Goal: Check status: Check status

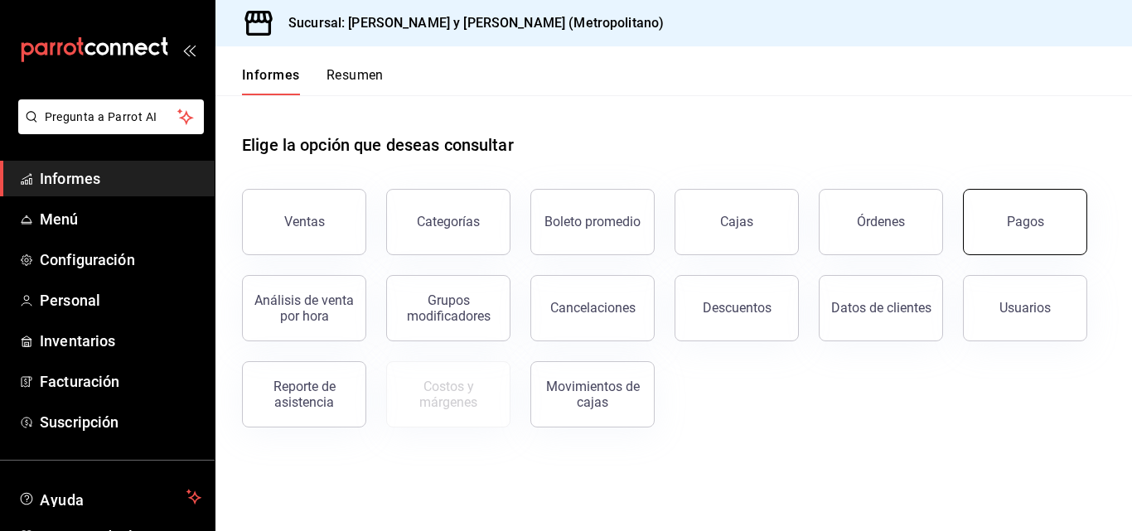
click at [1021, 230] on button "Pagos" at bounding box center [1025, 222] width 124 height 66
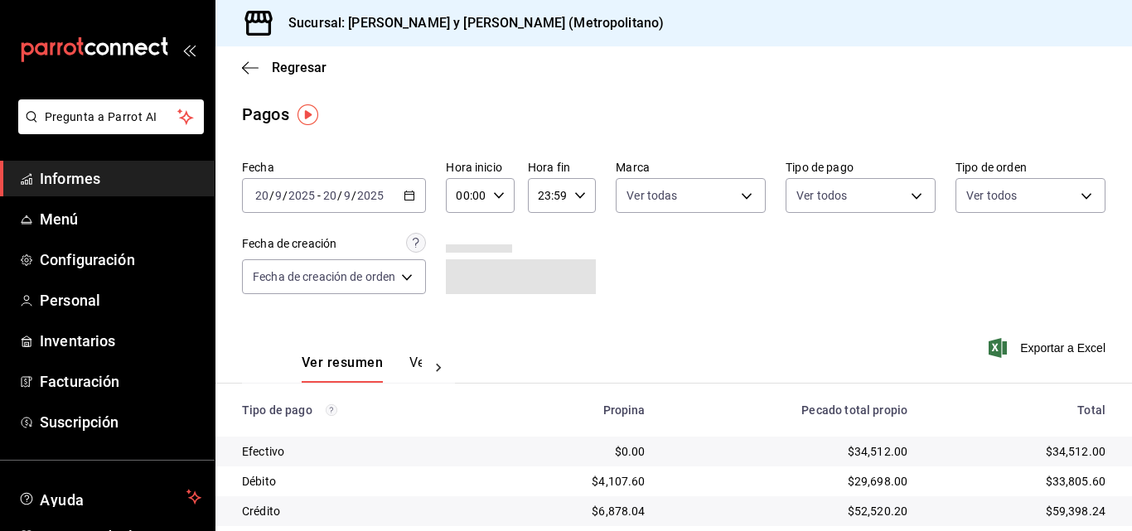
click at [412, 192] on \(Stroke\) "button" at bounding box center [409, 195] width 10 height 9
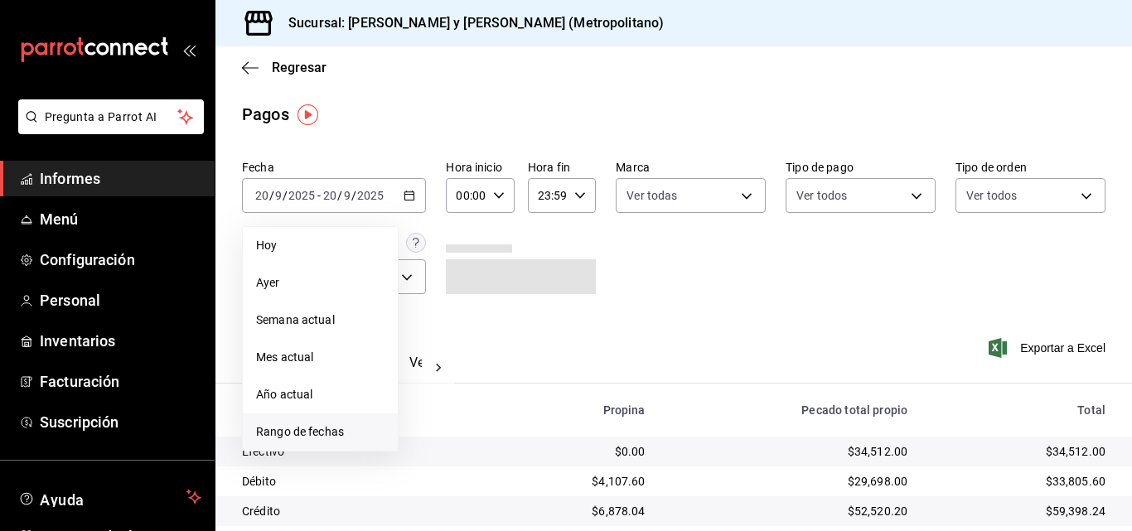
click at [297, 420] on li "Rango de fechas" at bounding box center [320, 431] width 155 height 37
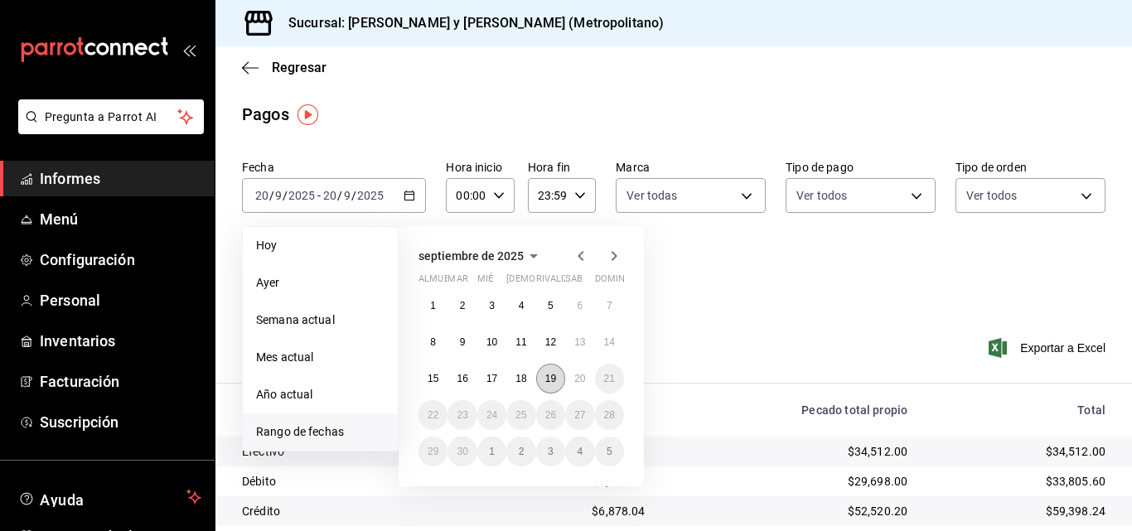
click at [550, 383] on font "19" at bounding box center [550, 379] width 11 height 12
click at [565, 382] on button "20" at bounding box center [579, 379] width 29 height 30
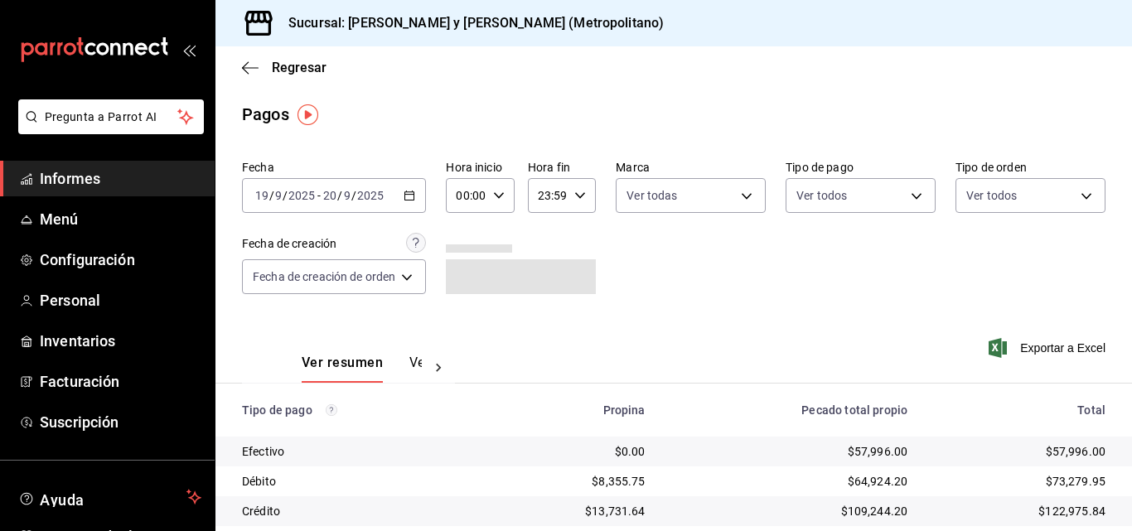
click at [508, 191] on div "00:00 Hora inicio" at bounding box center [480, 195] width 68 height 35
click at [466, 316] on font "04" at bounding box center [462, 313] width 13 height 13
type input "04:00"
click at [573, 190] on div at bounding box center [566, 265] width 1132 height 531
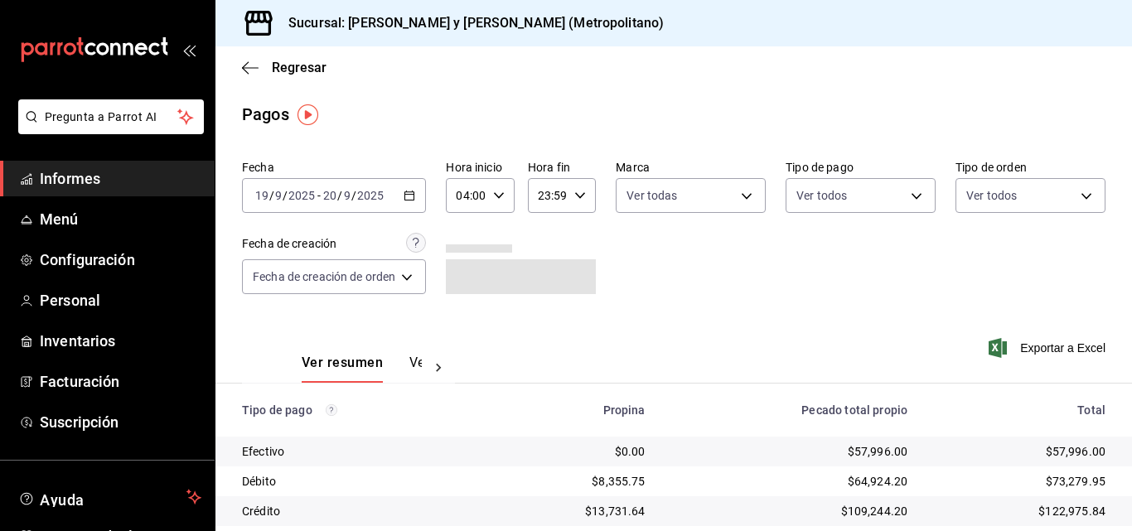
click at [574, 200] on icon "button" at bounding box center [580, 196] width 12 height 12
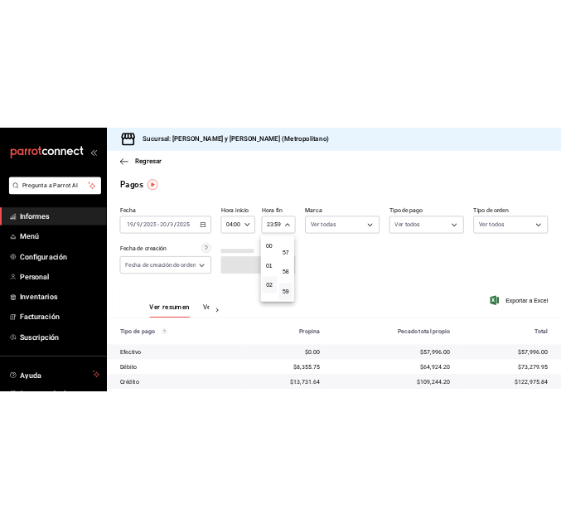
scroll to position [83, 0]
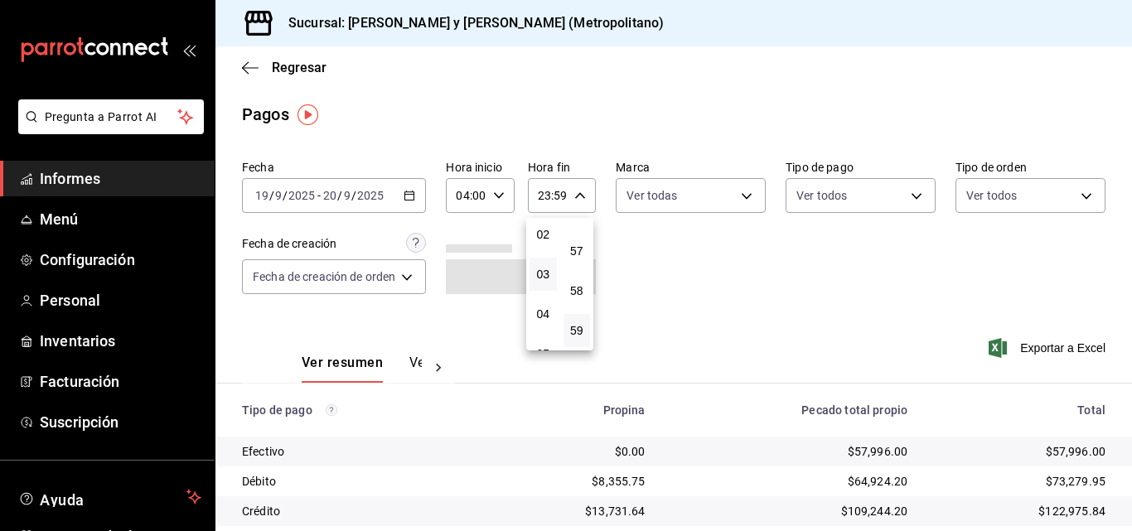
click at [547, 266] on button "03" at bounding box center [542, 274] width 27 height 33
type input "03:59"
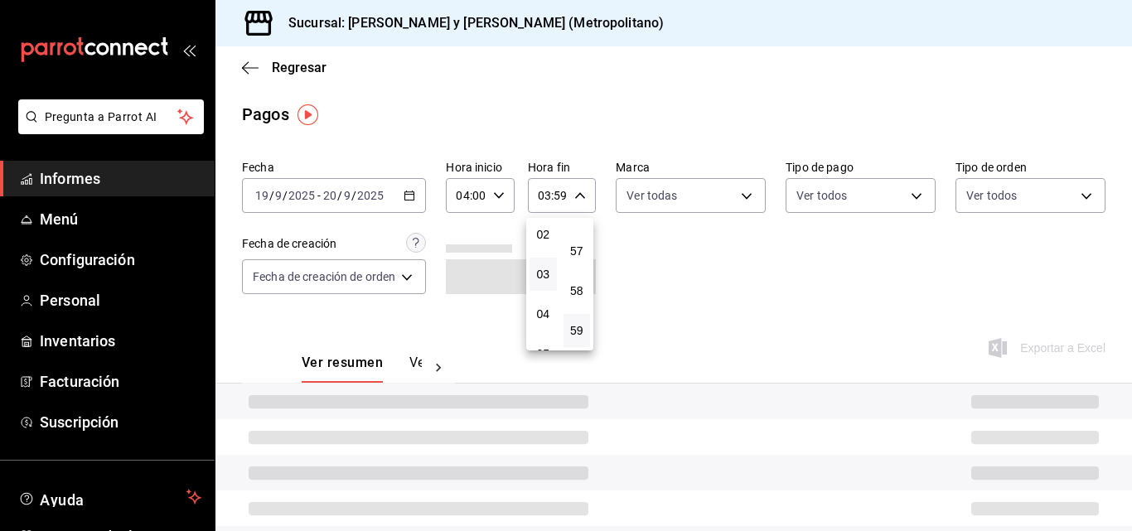
click at [835, 284] on div at bounding box center [566, 265] width 1132 height 531
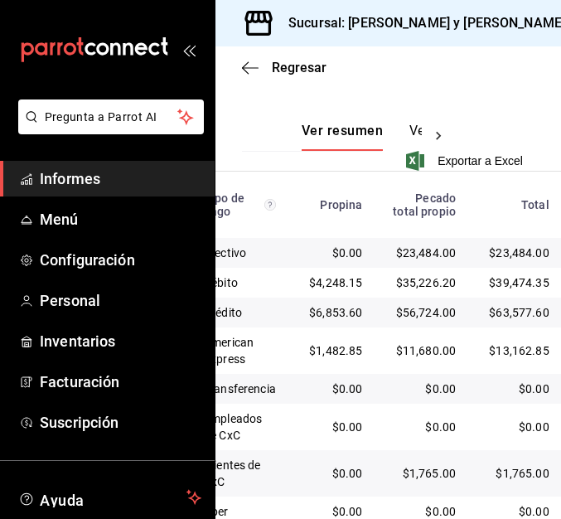
scroll to position [544, 0]
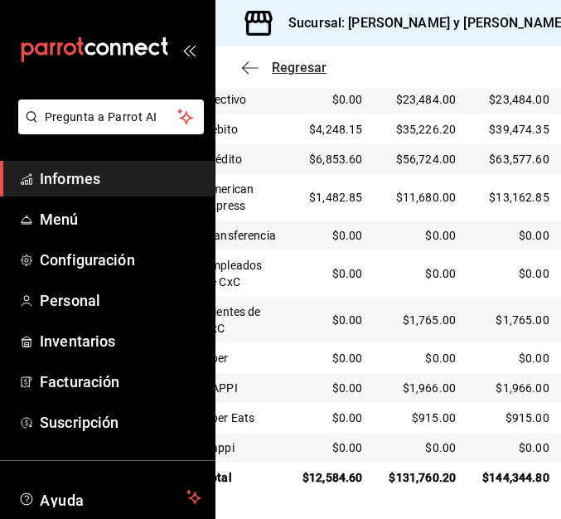
click at [246, 62] on icon "button" at bounding box center [250, 67] width 17 height 15
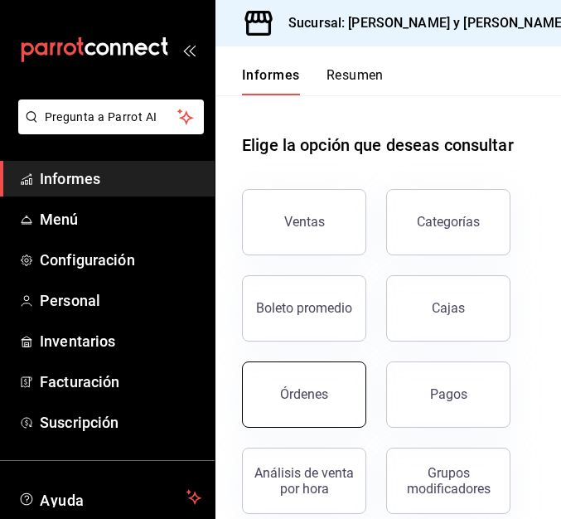
scroll to position [366, 0]
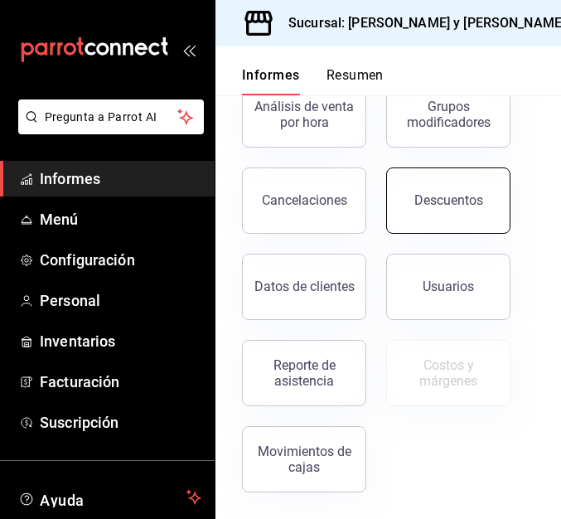
click at [443, 211] on button "Descuentos" at bounding box center [448, 200] width 124 height 66
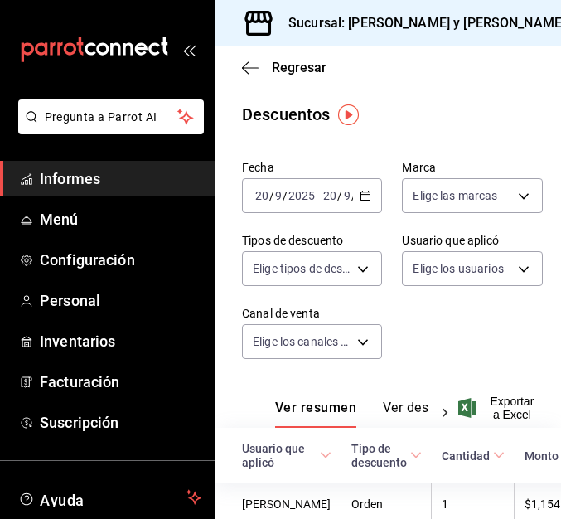
click at [372, 193] on div "[DATE] [DATE] - [DATE] [DATE]" at bounding box center [312, 195] width 140 height 35
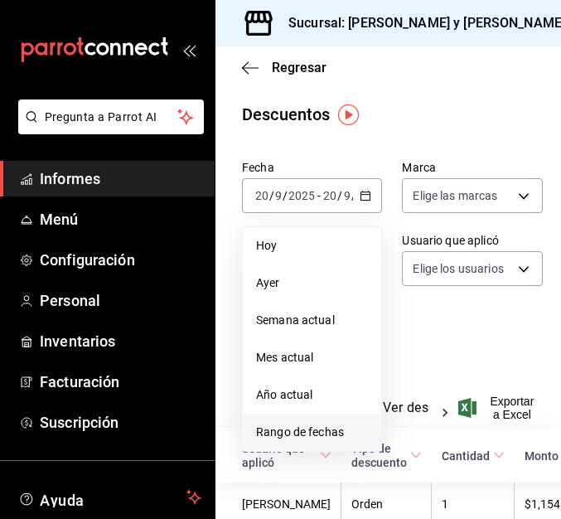
click at [345, 418] on li "Rango de fechas" at bounding box center [312, 431] width 138 height 37
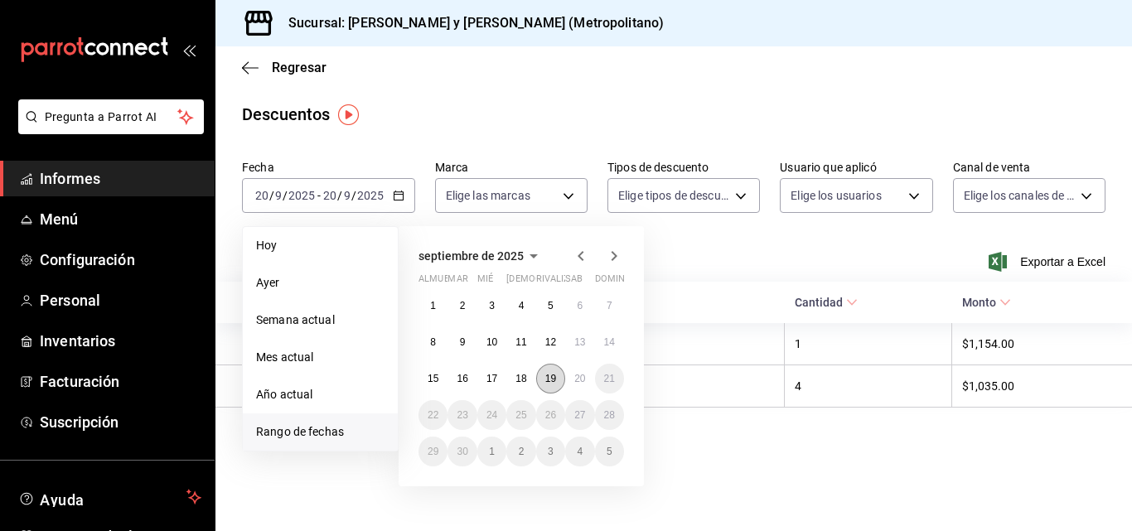
click at [556, 381] on font "19" at bounding box center [550, 379] width 11 height 12
click at [582, 389] on button "20" at bounding box center [579, 379] width 29 height 30
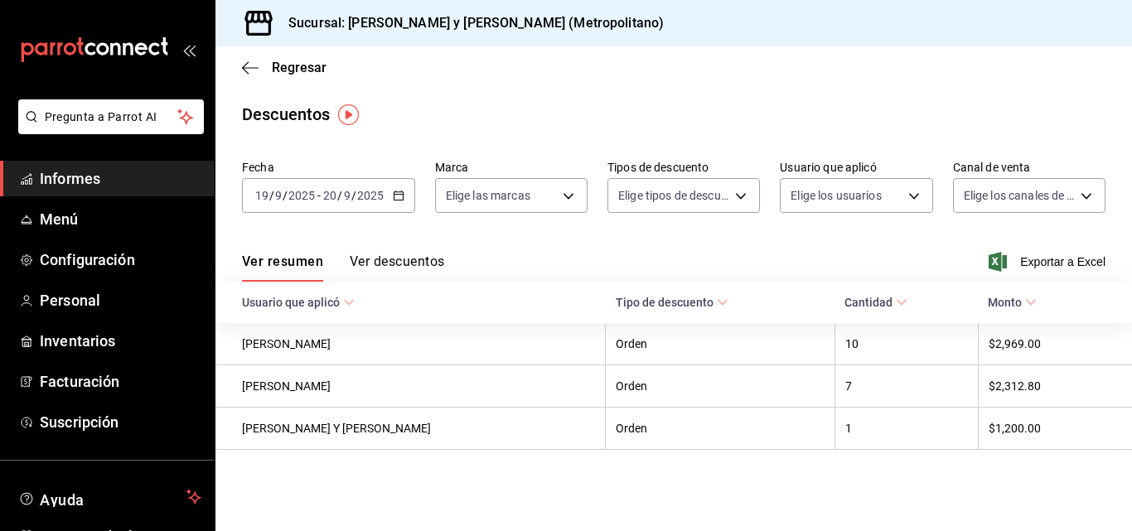
click at [737, 221] on div "Fecha [DATE] [DATE] - [DATE] [DATE] Marca Elige las marcas Tipos de descuento E…" at bounding box center [673, 193] width 863 height 80
click at [583, 198] on body "Pregunta a Parrot AI Informes Menú Configuración Personal Inventarios Facturaci…" at bounding box center [566, 265] width 1132 height 531
click at [787, 242] on div at bounding box center [566, 265] width 1132 height 531
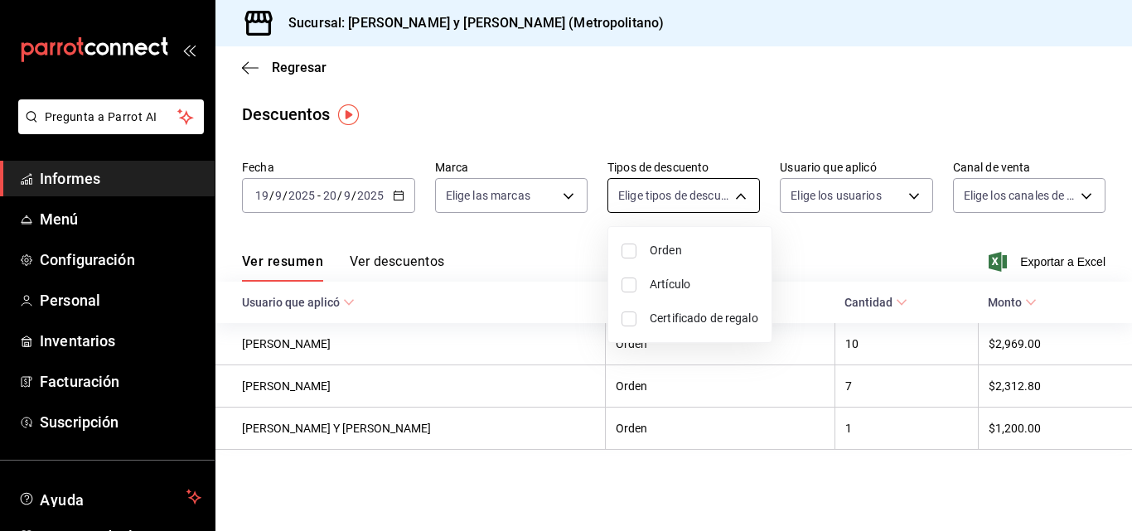
click at [740, 207] on body "Pregunta a Parrot AI Informes Menú Configuración Personal Inventarios Facturaci…" at bounding box center [566, 265] width 1132 height 531
click at [812, 245] on div at bounding box center [566, 265] width 1132 height 531
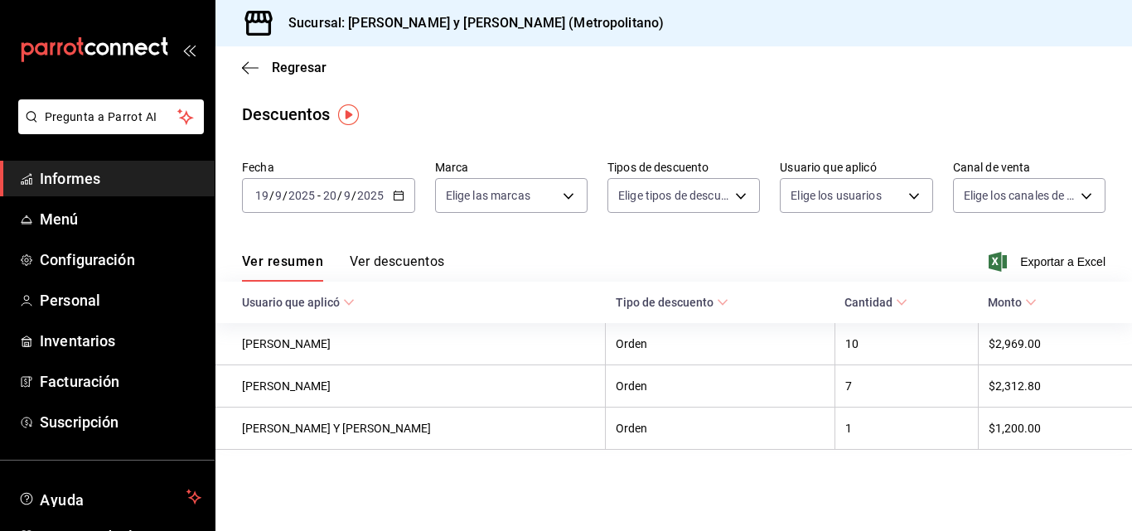
click at [897, 257] on div "Ver resumen Ver descuentos Exportar a Excel" at bounding box center [673, 257] width 916 height 49
click at [398, 213] on div "Fecha [DATE] [DATE] - [DATE] [DATE] Marca Elige las marcas Tipos de descuento E…" at bounding box center [673, 193] width 863 height 80
click at [403, 196] on \(Stroke\) "button" at bounding box center [399, 195] width 10 height 9
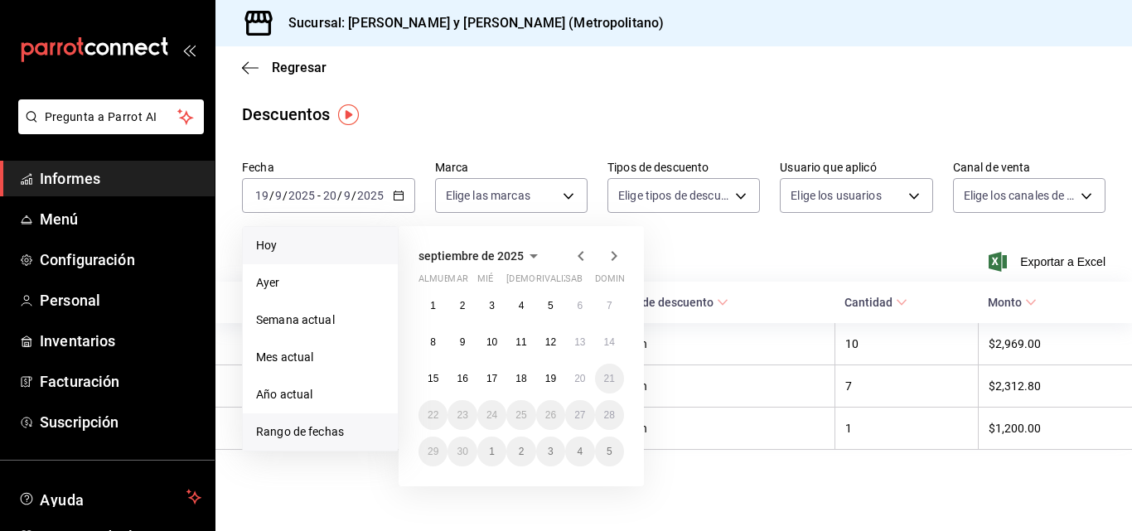
click at [342, 249] on span "Hoy" at bounding box center [320, 245] width 128 height 17
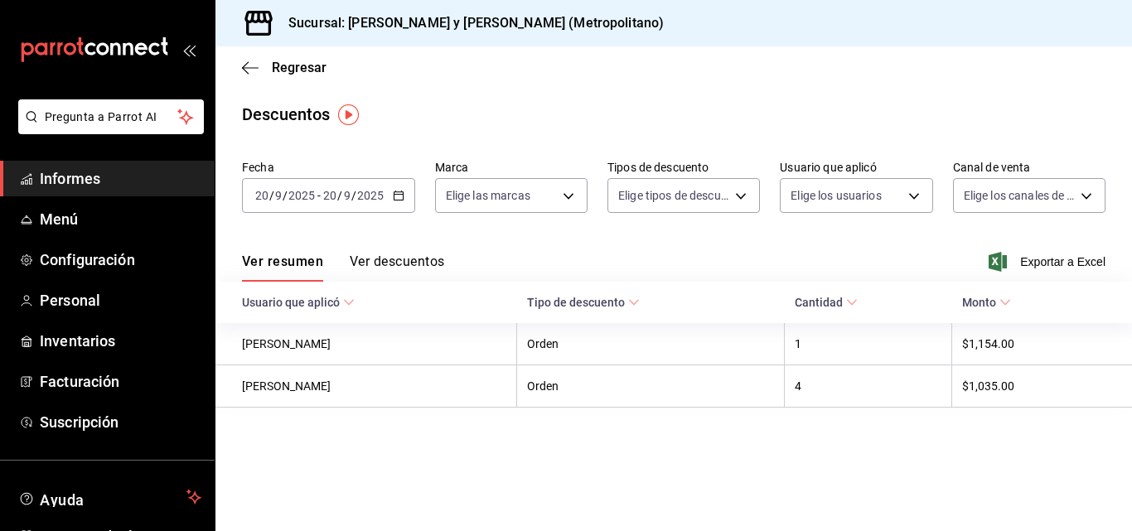
click at [407, 193] on div "[DATE] [DATE] - [DATE] [DATE]" at bounding box center [328, 195] width 173 height 35
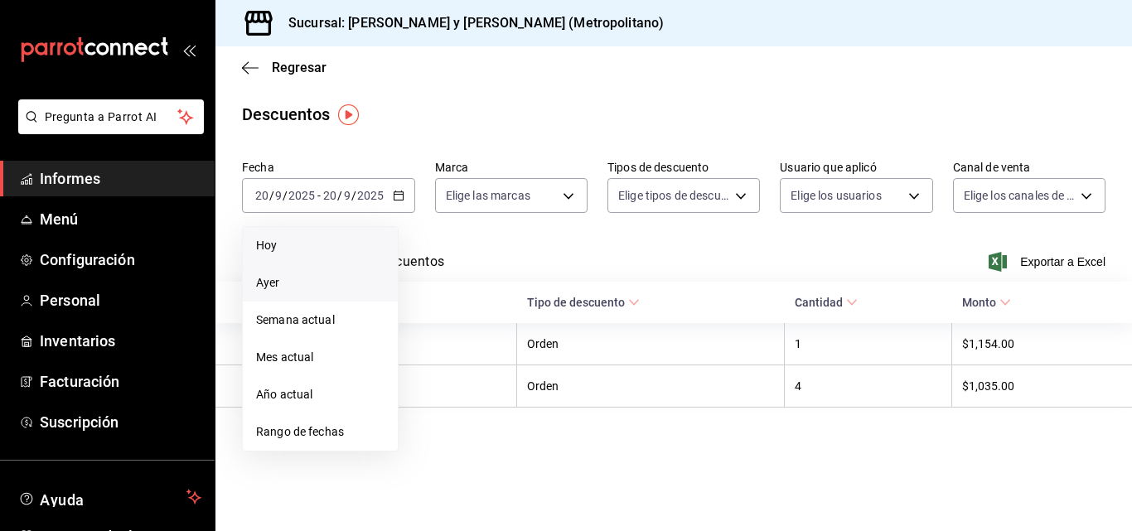
click at [340, 273] on li "Ayer" at bounding box center [320, 282] width 155 height 37
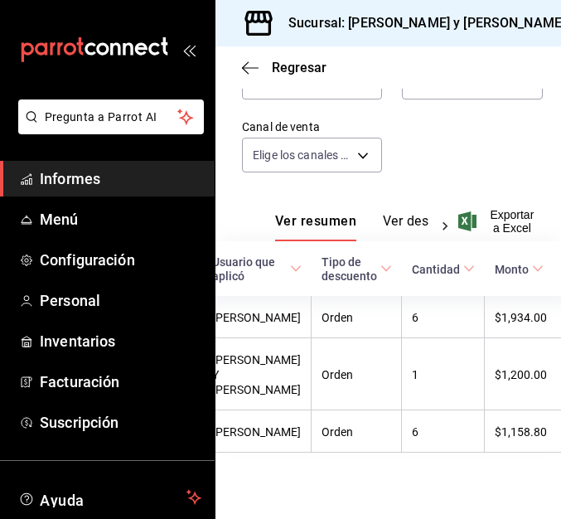
scroll to position [0, 33]
